Goal: Task Accomplishment & Management: Use online tool/utility

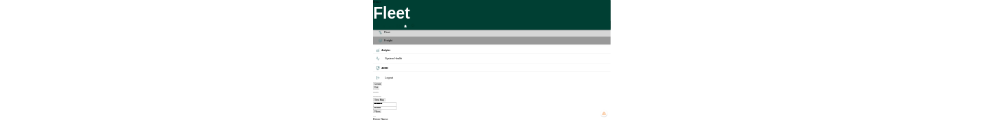
scroll to position [0, 42]
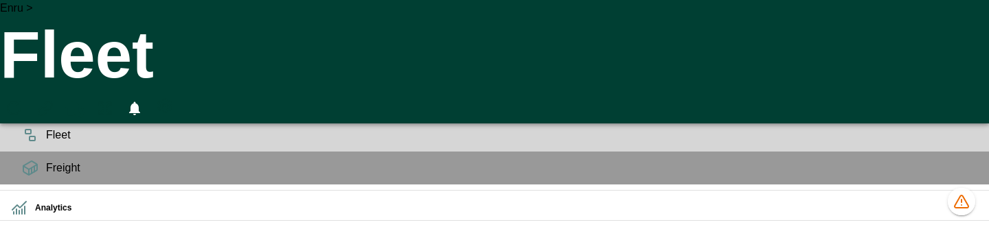
click at [85, 100] on icon "HomeTime Editor" at bounding box center [75, 109] width 20 height 18
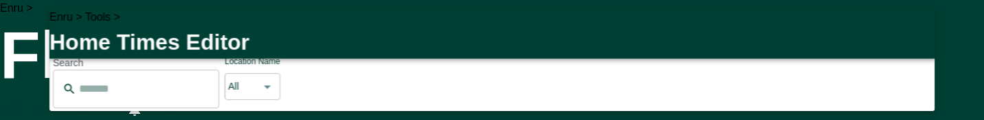
scroll to position [0, 44]
